Goal: Go to known website: Access a specific website the user already knows

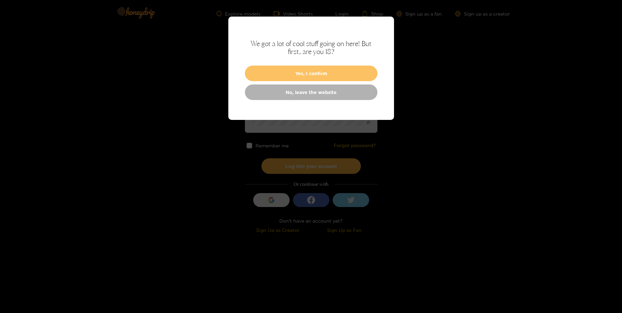
click at [264, 74] on button "Yes, I confirm" at bounding box center [311, 74] width 133 height 16
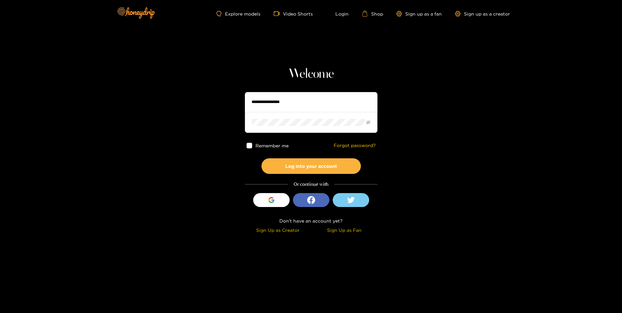
click at [278, 95] on input "text" at bounding box center [311, 102] width 133 height 20
type input "**********"
click at [304, 129] on span at bounding box center [311, 122] width 133 height 21
click at [316, 164] on button "Log into your account" at bounding box center [310, 166] width 99 height 16
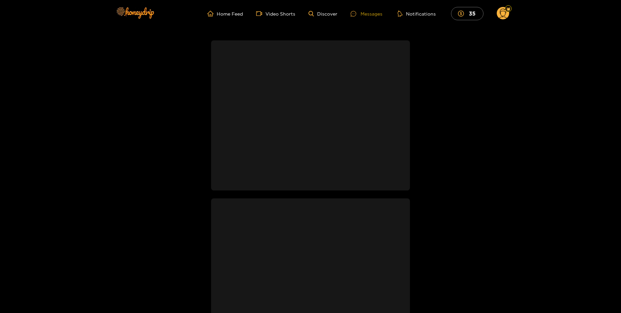
click at [373, 12] on div "Messages" at bounding box center [366, 14] width 32 height 8
